Goal: Transaction & Acquisition: Subscribe to service/newsletter

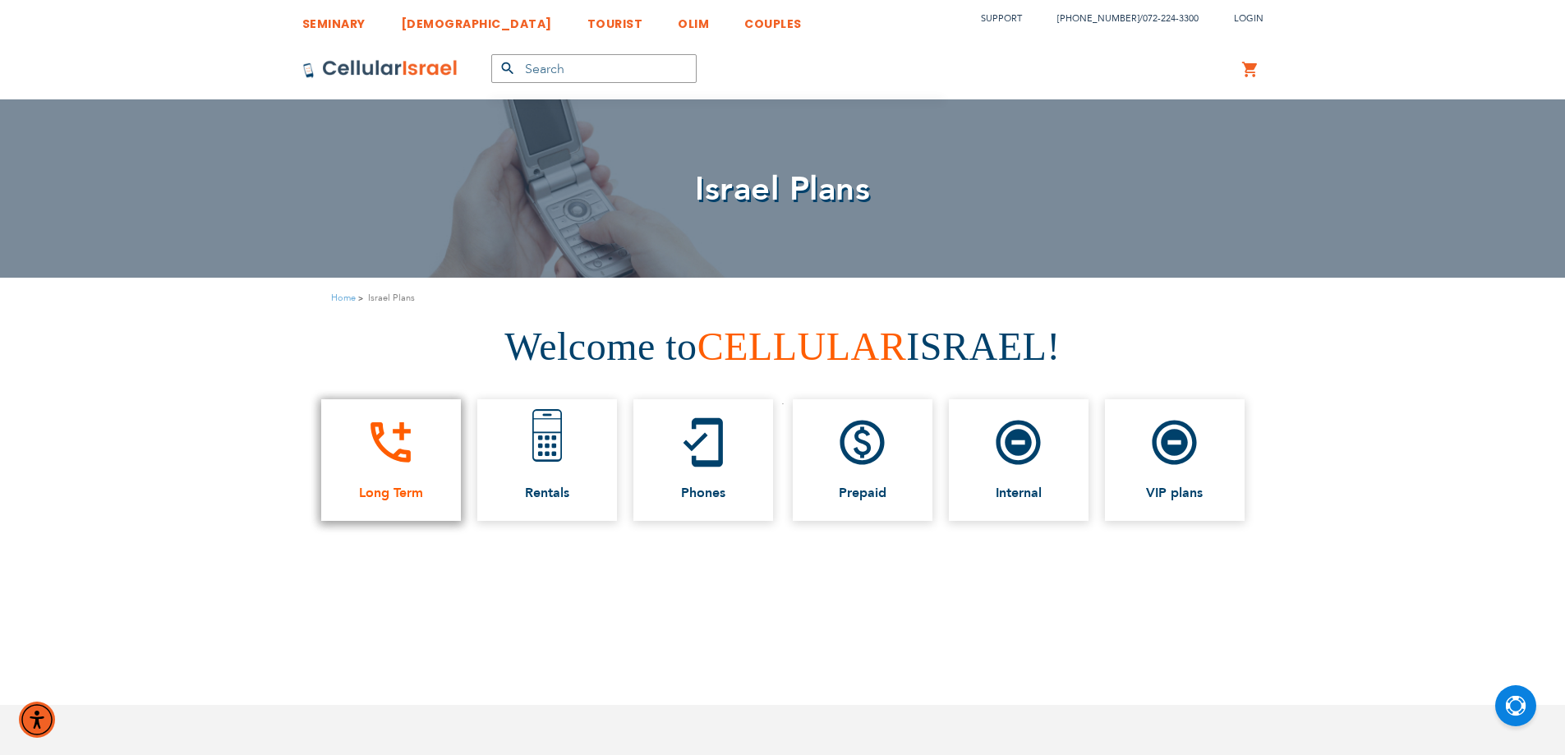
click at [414, 478] on link "add_ic_call Long Term" at bounding box center [391, 460] width 140 height 122
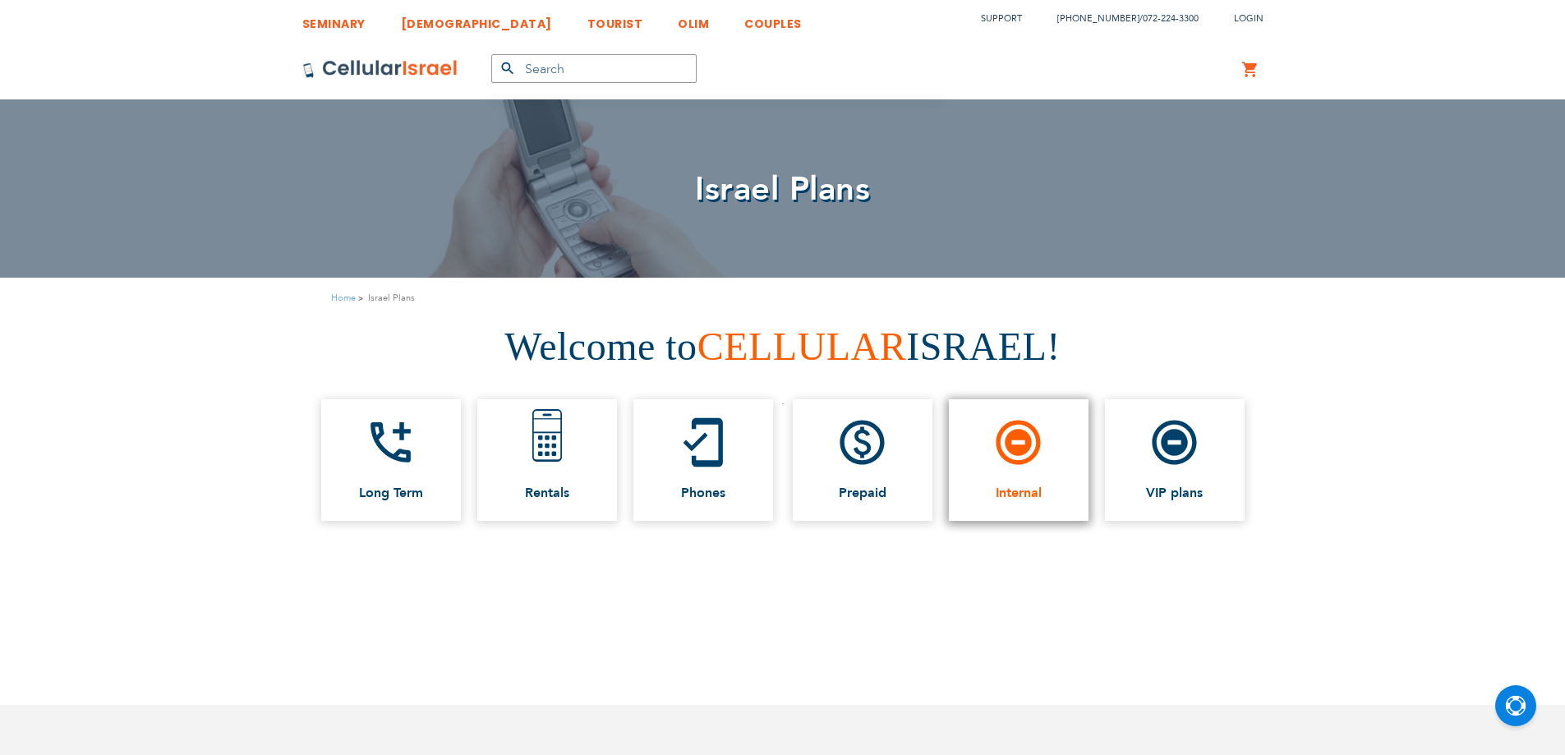
click at [986, 463] on link "do_not_disturb_on_total_silence Internal" at bounding box center [1019, 460] width 140 height 122
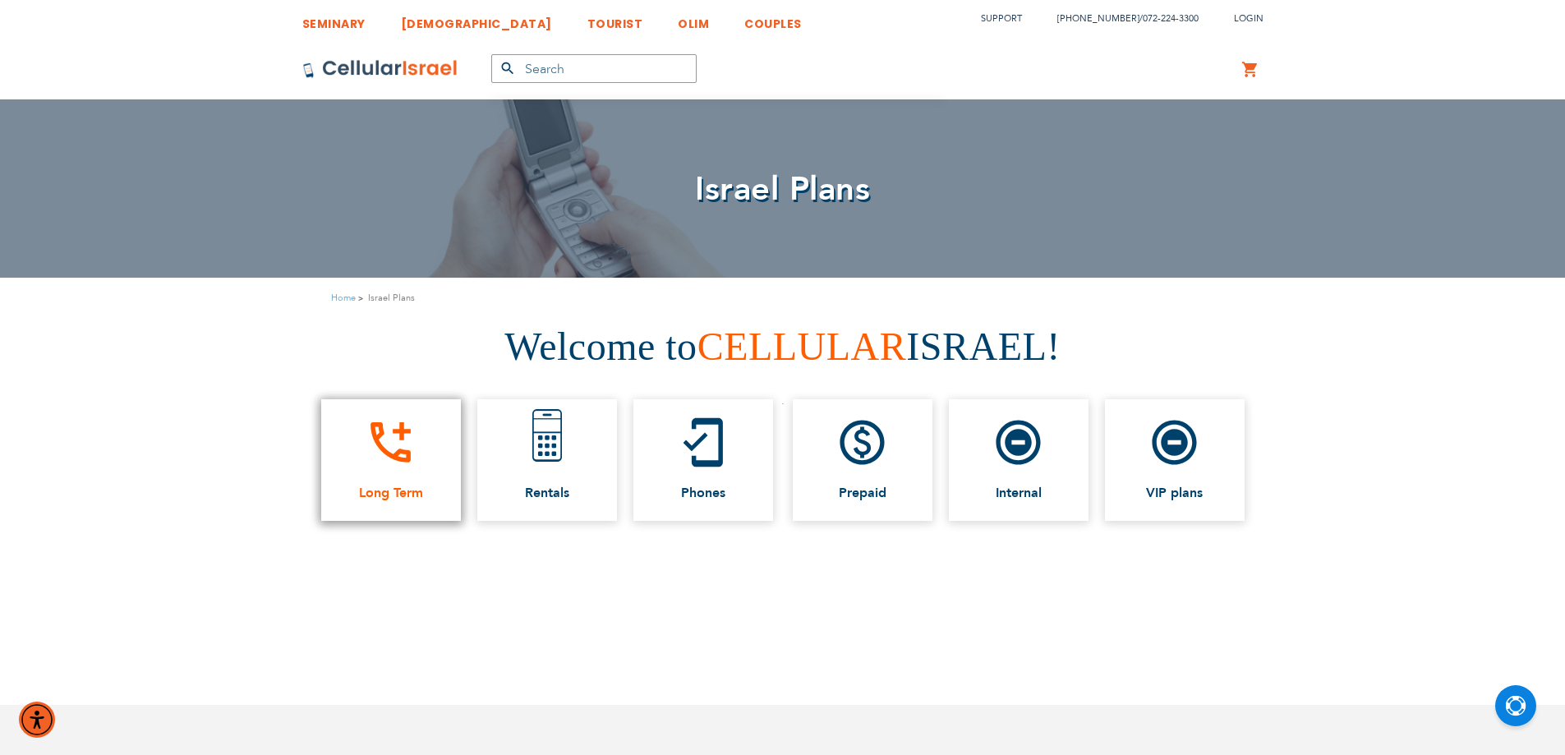
click at [419, 473] on link "add_ic_call Long Term" at bounding box center [391, 460] width 140 height 122
